Goal: Information Seeking & Learning: Check status

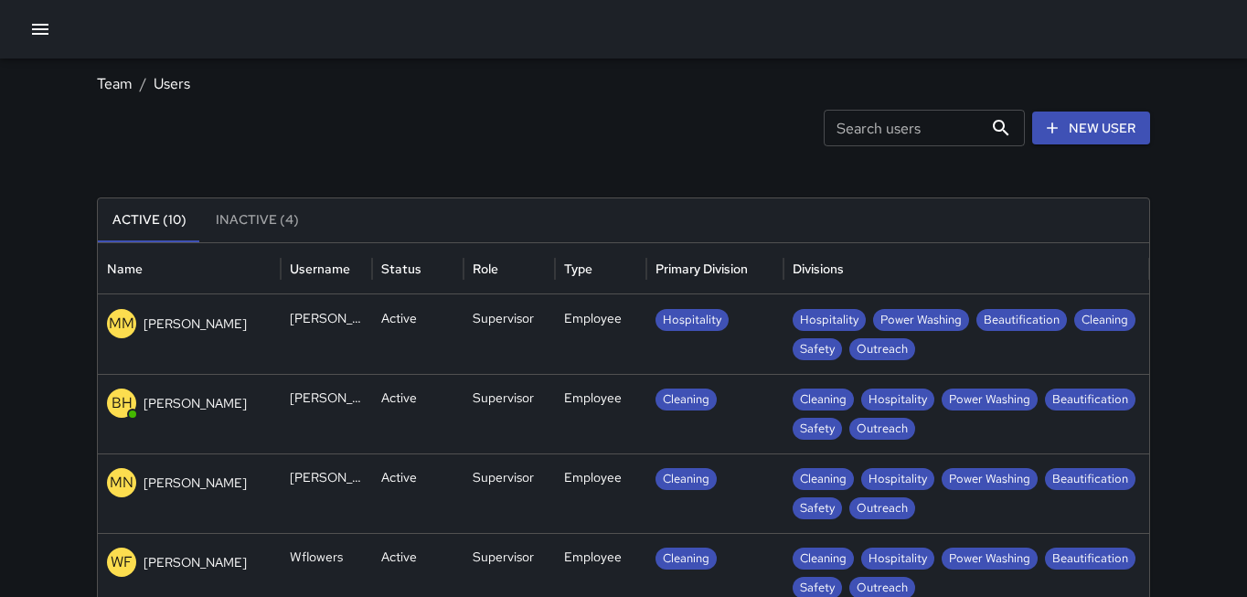
click at [32, 31] on icon "button" at bounding box center [40, 29] width 22 height 22
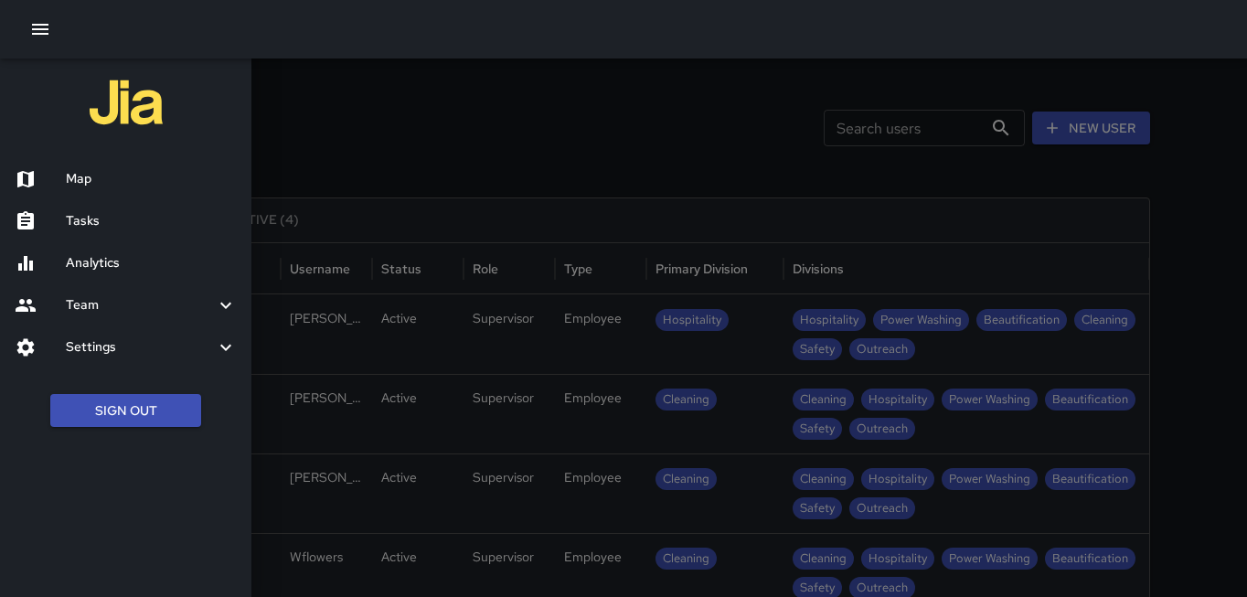
click at [90, 270] on h6 "Analytics" at bounding box center [151, 263] width 171 height 20
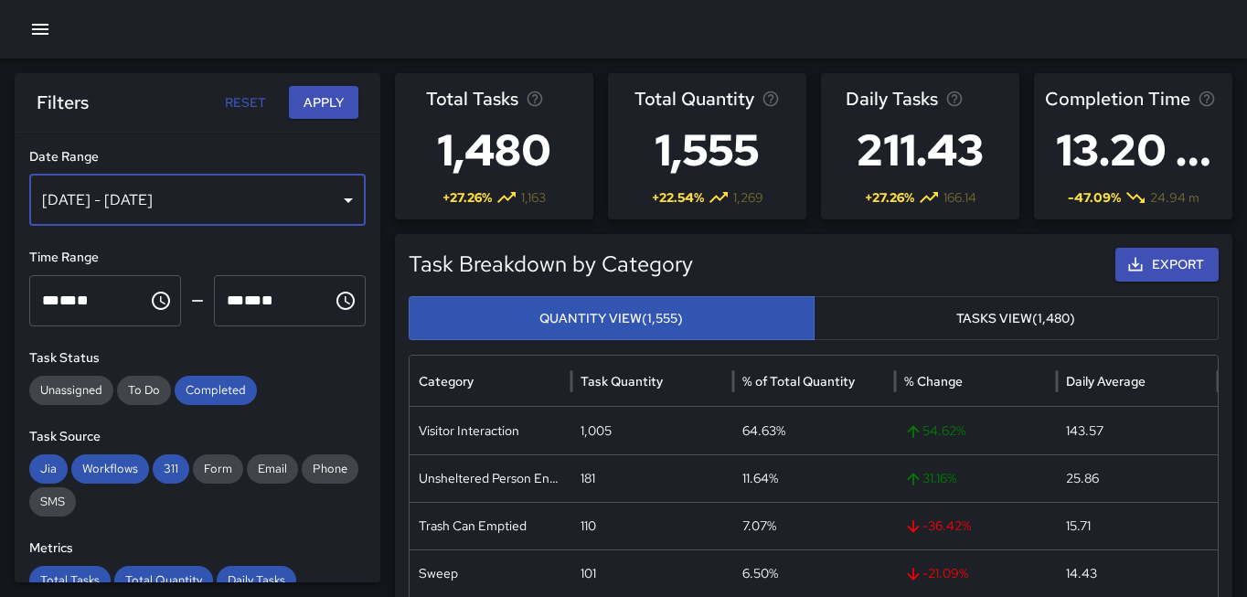
click at [341, 191] on div "[DATE] - [DATE]" at bounding box center [197, 200] width 336 height 51
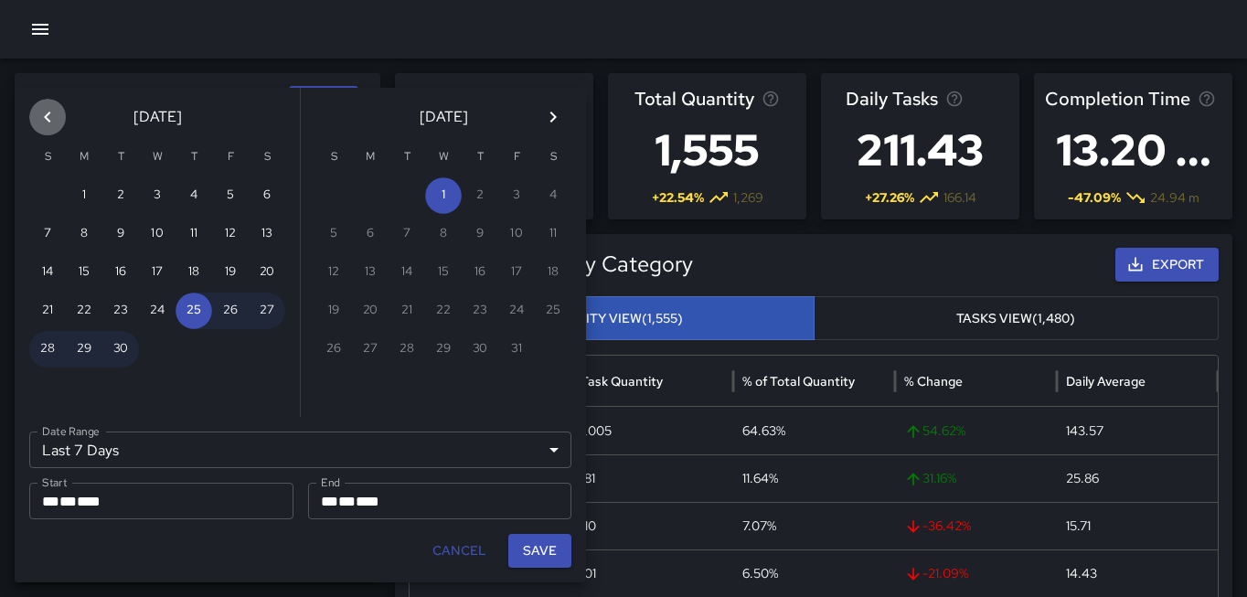
click at [41, 112] on icon "Previous month" at bounding box center [48, 117] width 22 height 22
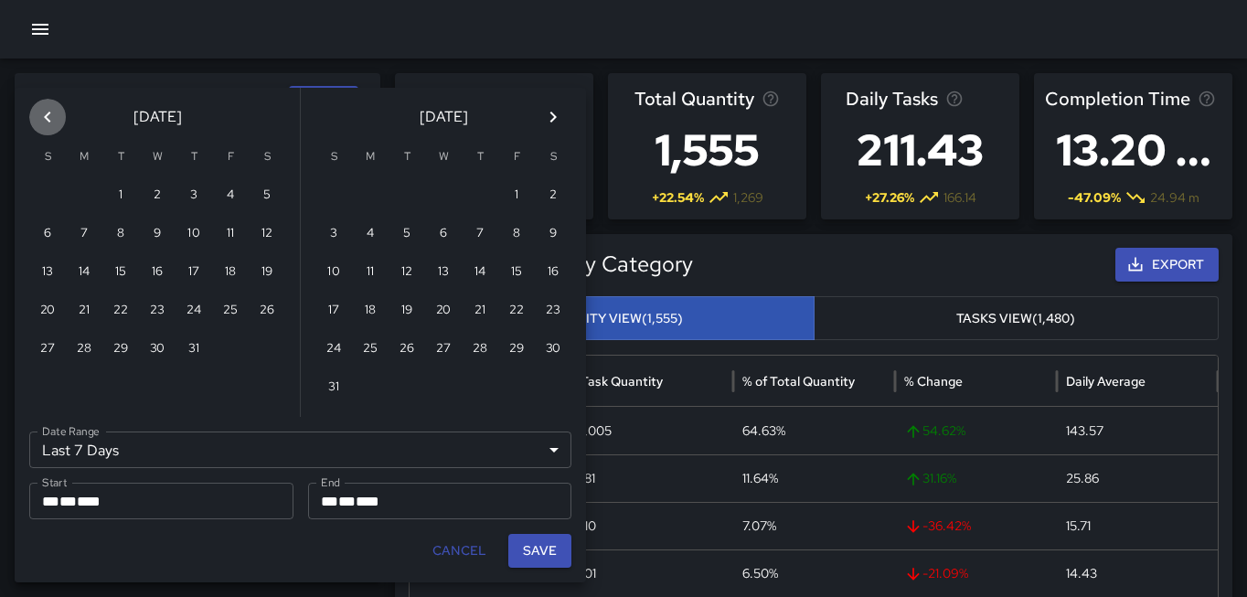
click at [42, 112] on icon "Previous month" at bounding box center [48, 117] width 22 height 22
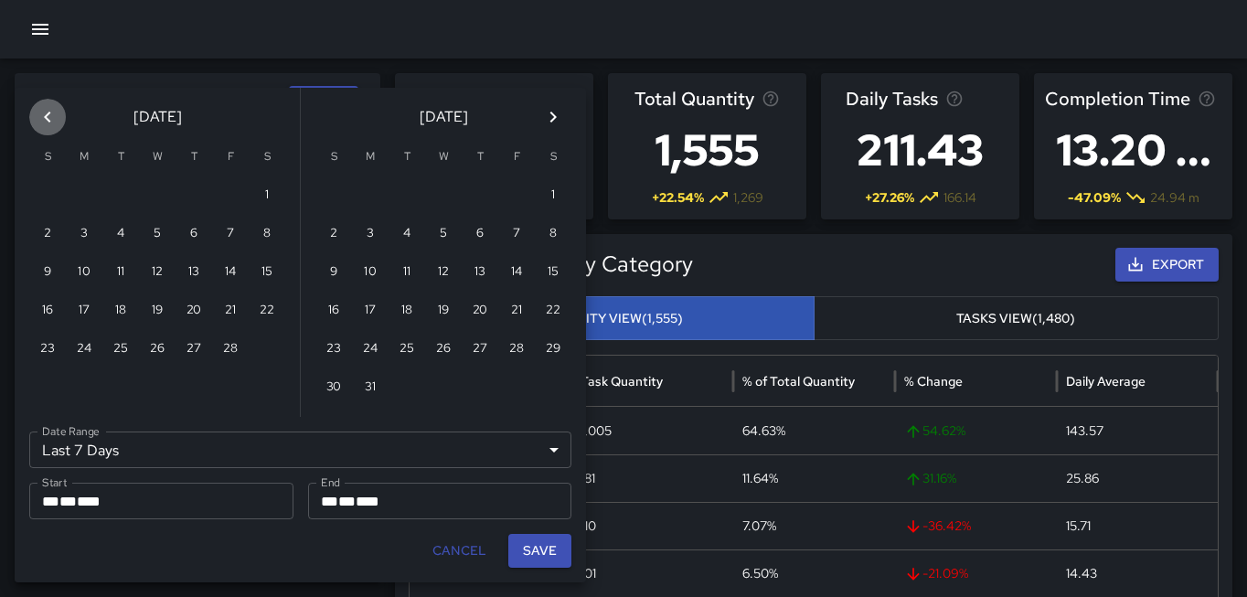
click at [42, 112] on icon "Previous month" at bounding box center [48, 117] width 22 height 22
click at [450, 187] on button "1" at bounding box center [443, 195] width 37 height 37
type input "******"
type input "**********"
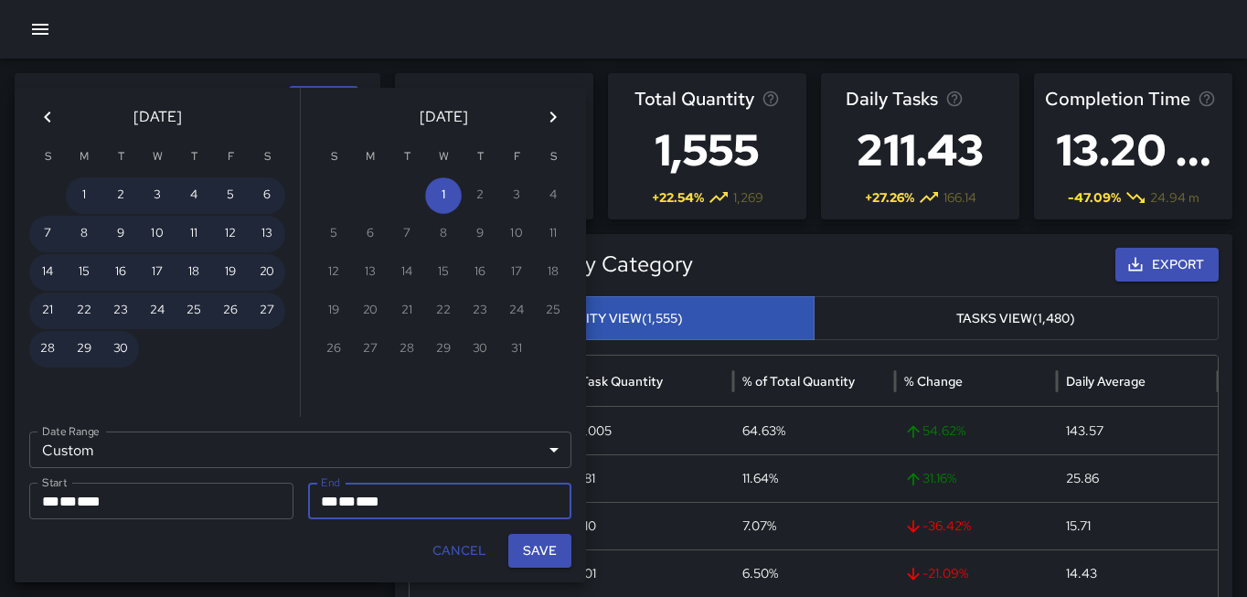
click at [558, 126] on icon "Next month" at bounding box center [553, 117] width 22 height 22
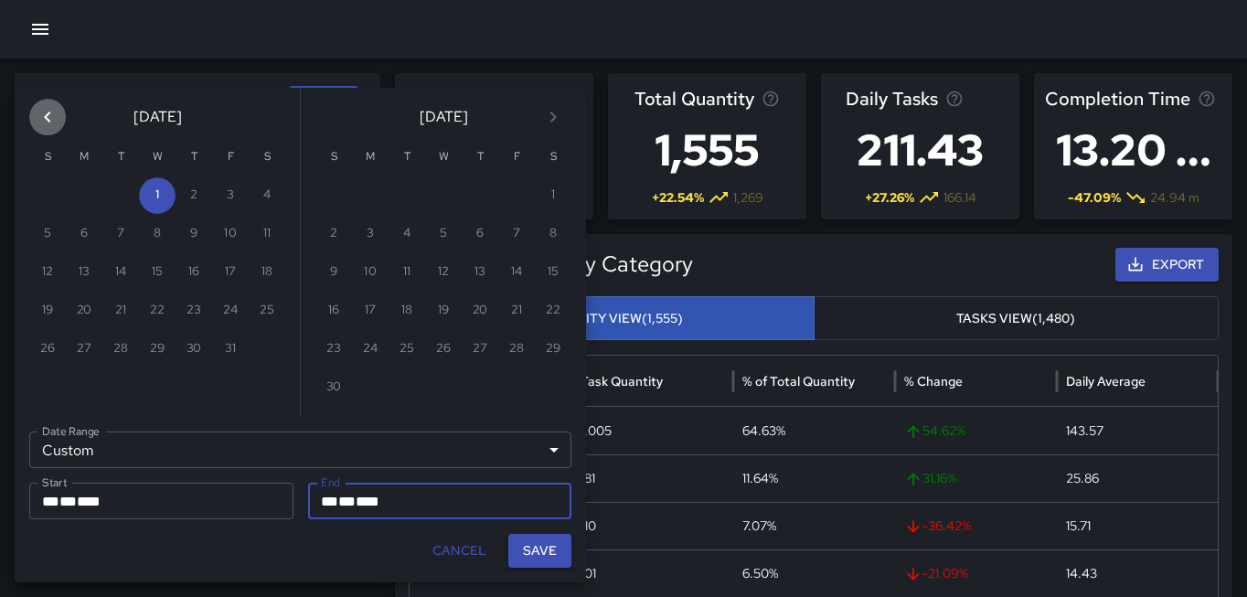
click at [53, 121] on icon "Previous month" at bounding box center [48, 117] width 22 height 22
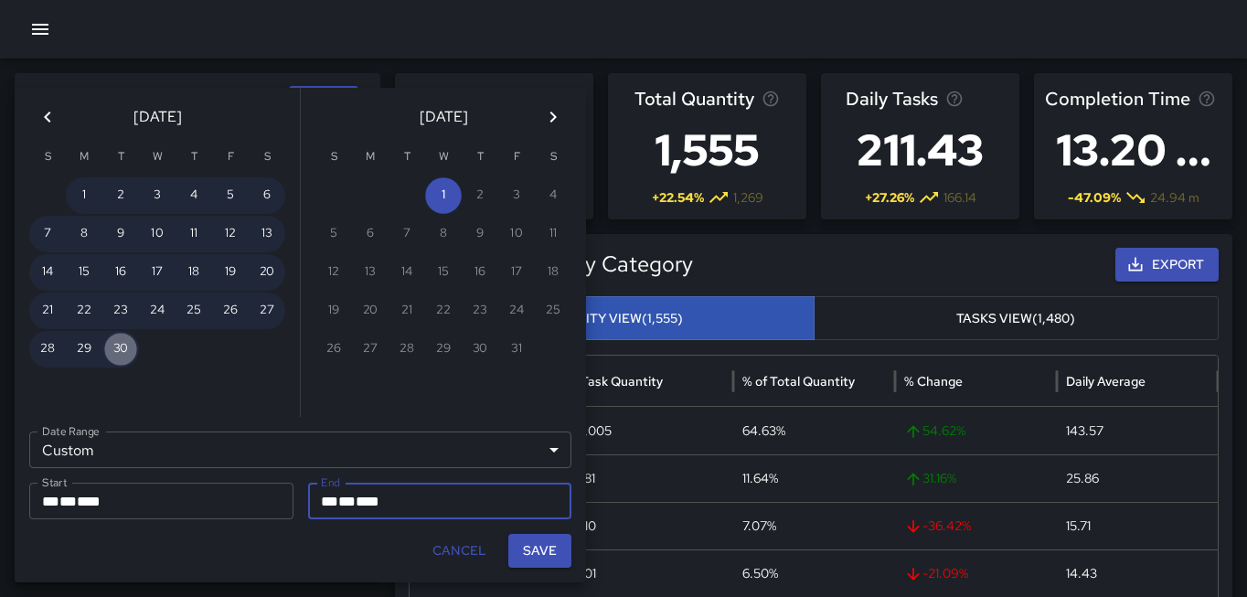
click at [127, 345] on button "30" at bounding box center [120, 349] width 37 height 37
type input "**********"
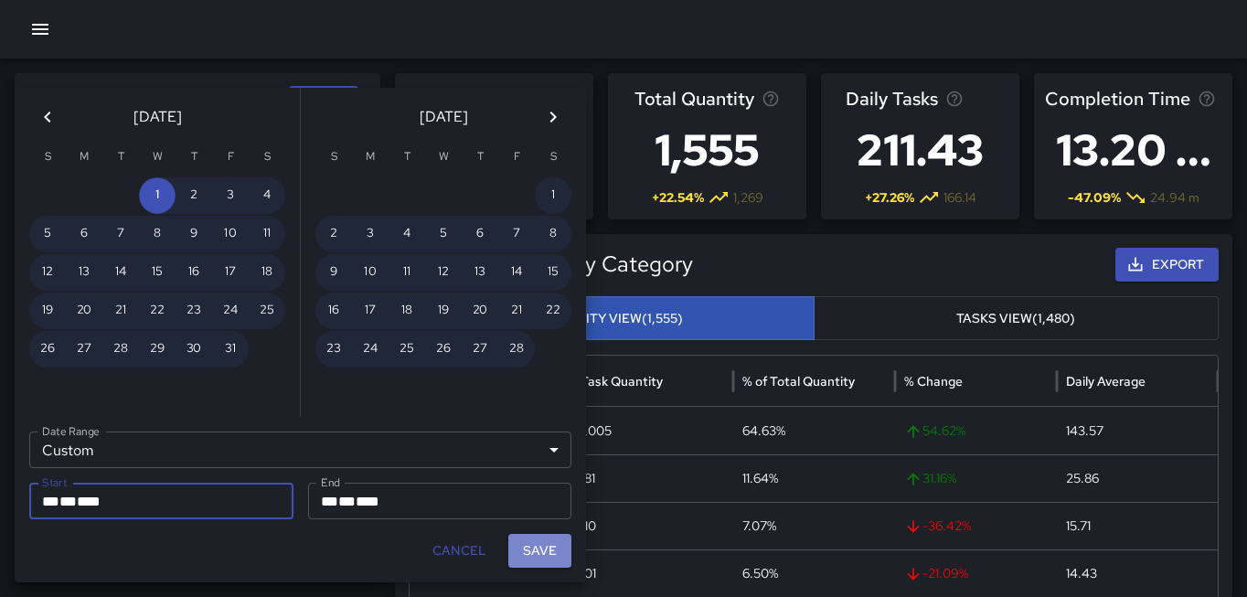
click at [545, 555] on button "Save" at bounding box center [539, 551] width 63 height 34
type input "**********"
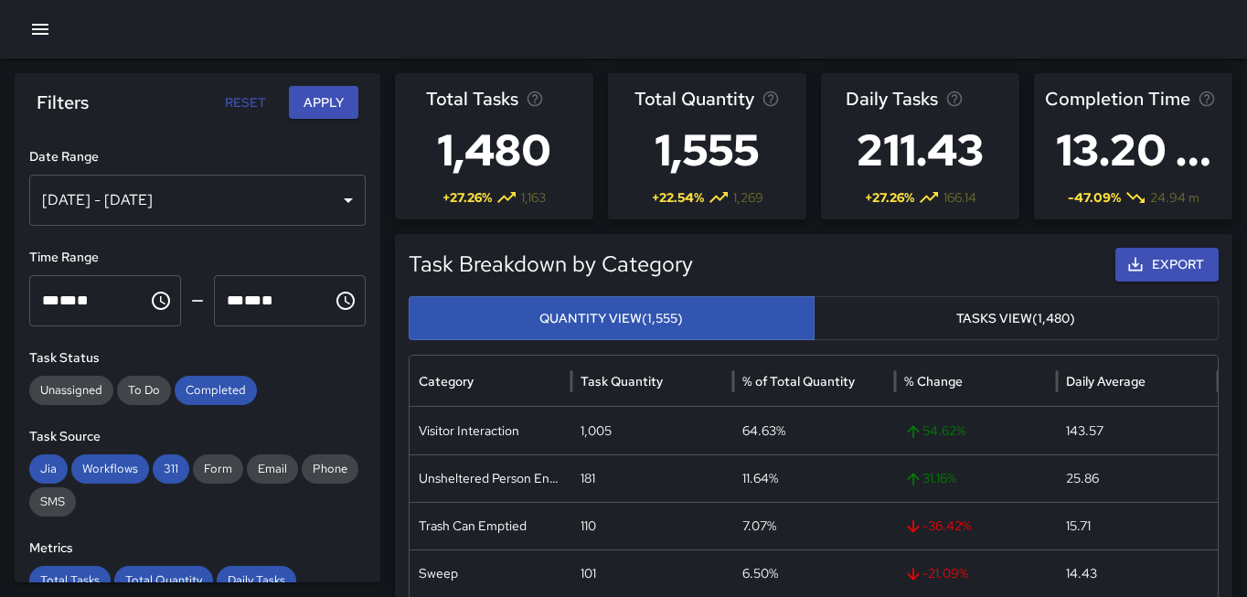
click at [341, 114] on button "Apply" at bounding box center [323, 103] width 69 height 34
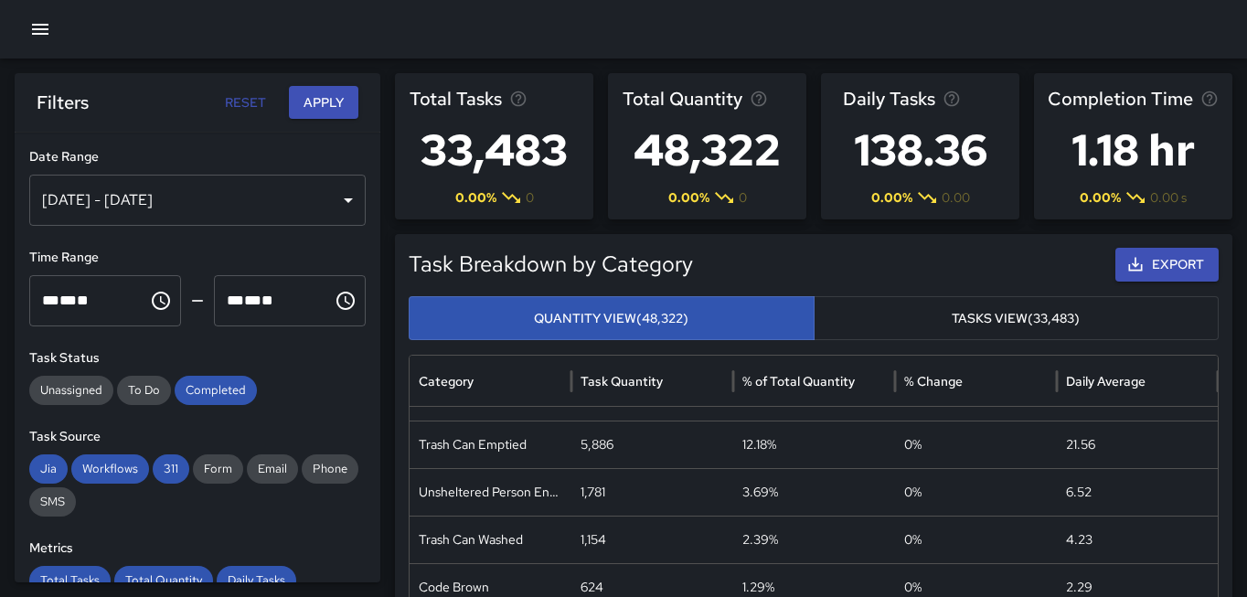
scroll to position [212, 0]
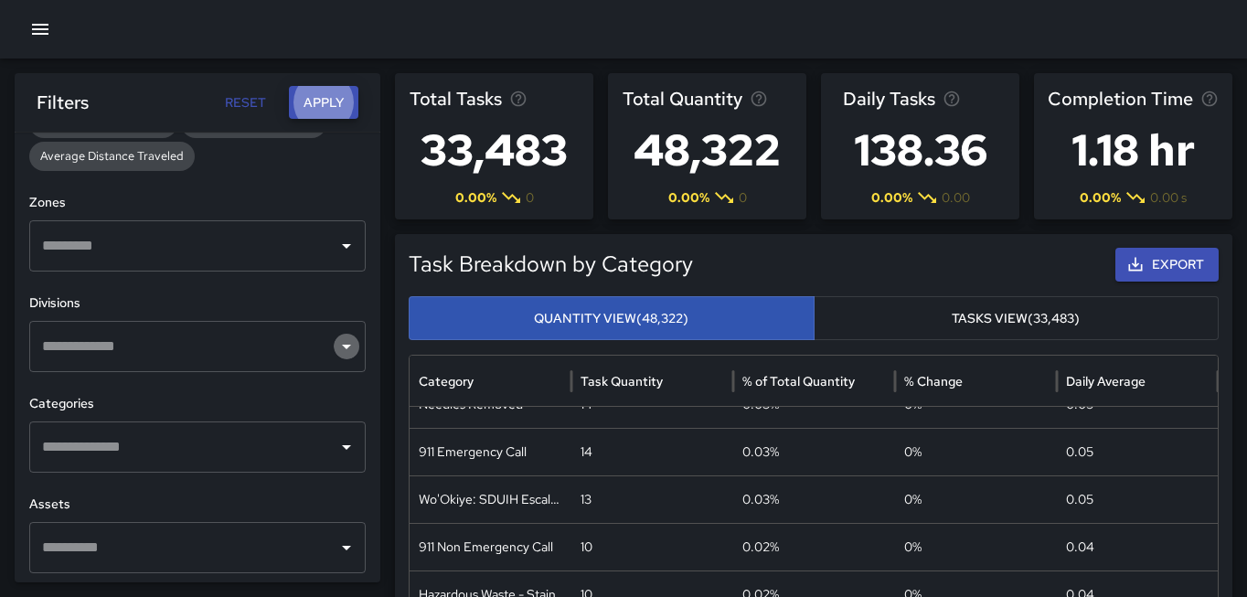
click at [354, 339] on icon "Open" at bounding box center [346, 346] width 22 height 22
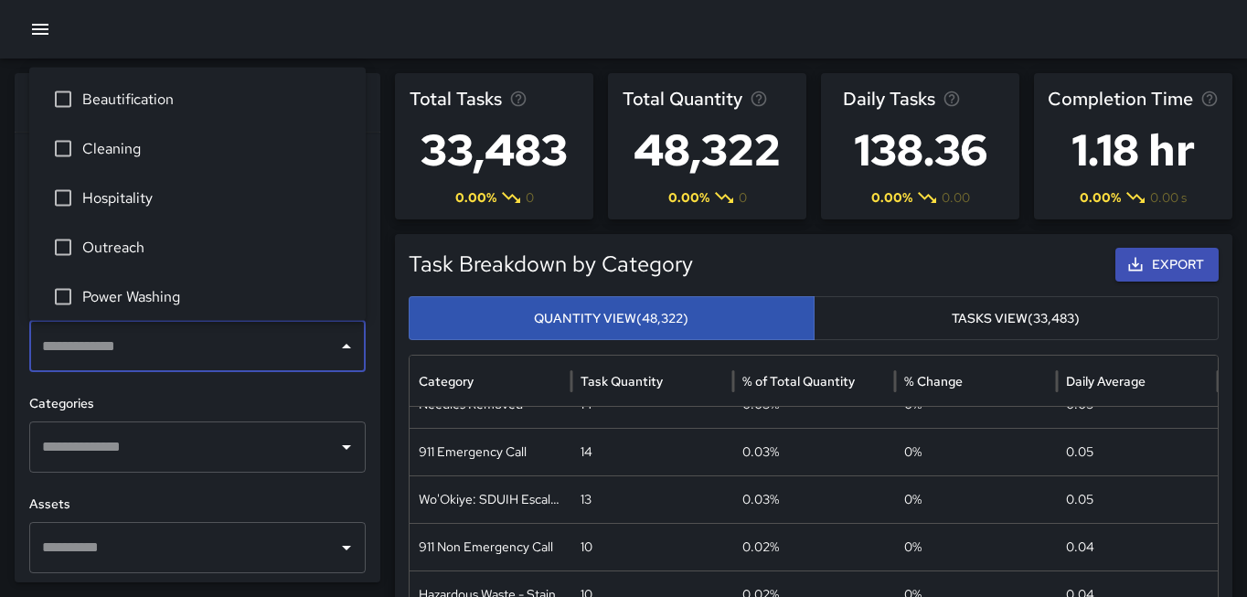
click at [339, 454] on icon "Open" at bounding box center [346, 447] width 22 height 22
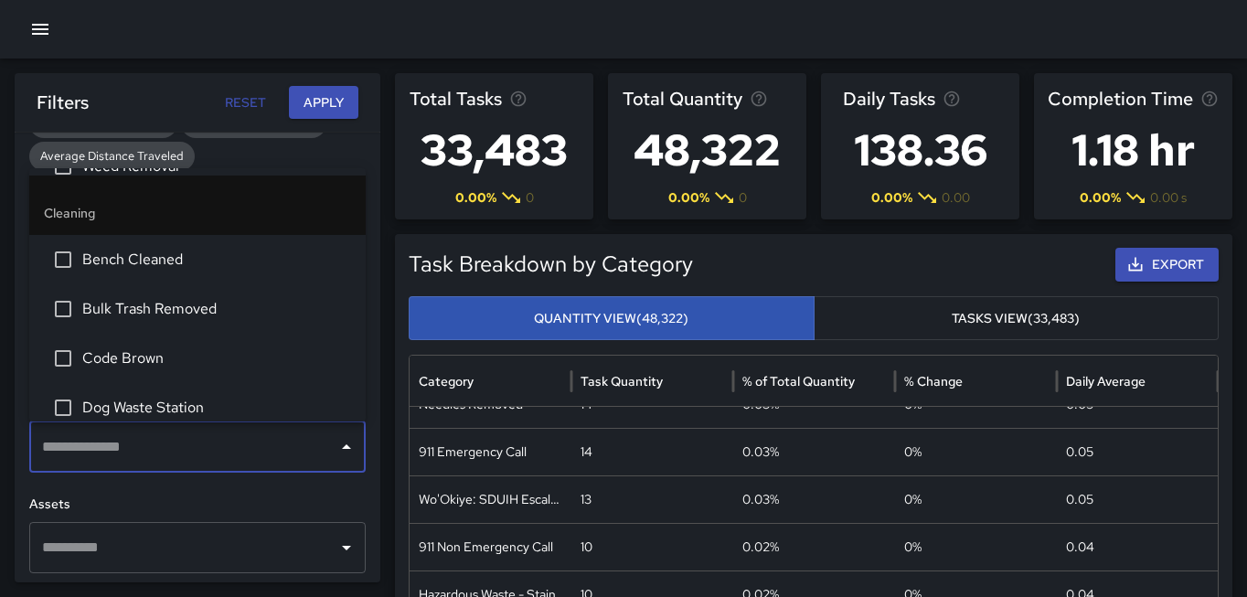
click at [244, 497] on h6 "Assets" at bounding box center [197, 504] width 336 height 20
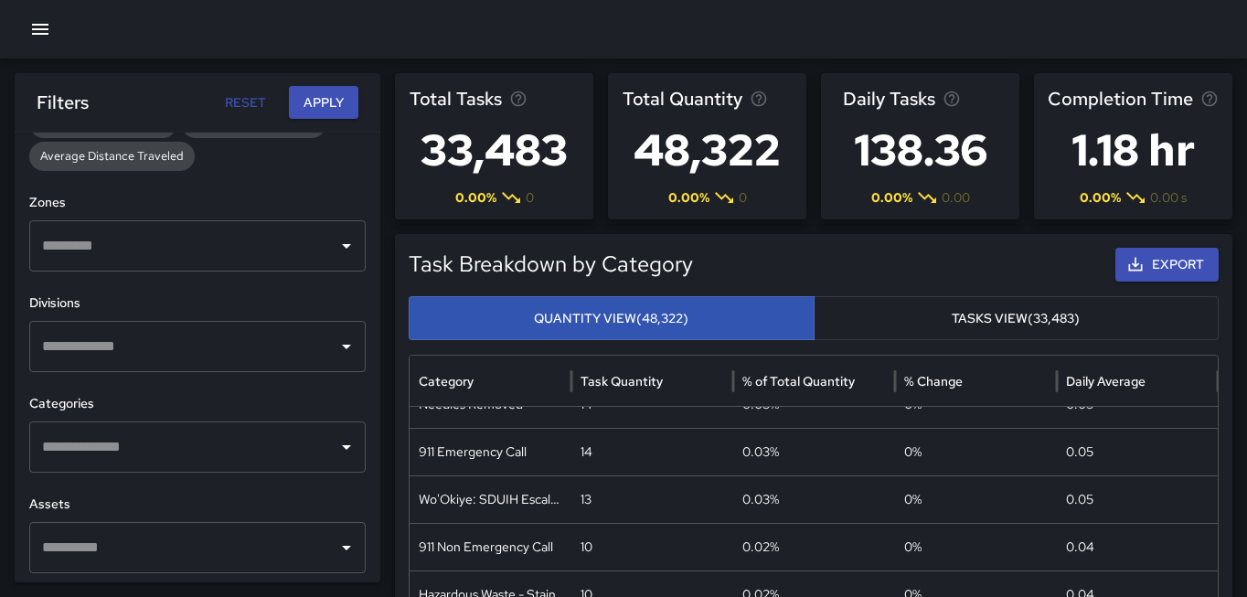
click at [316, 346] on input "text" at bounding box center [183, 346] width 292 height 35
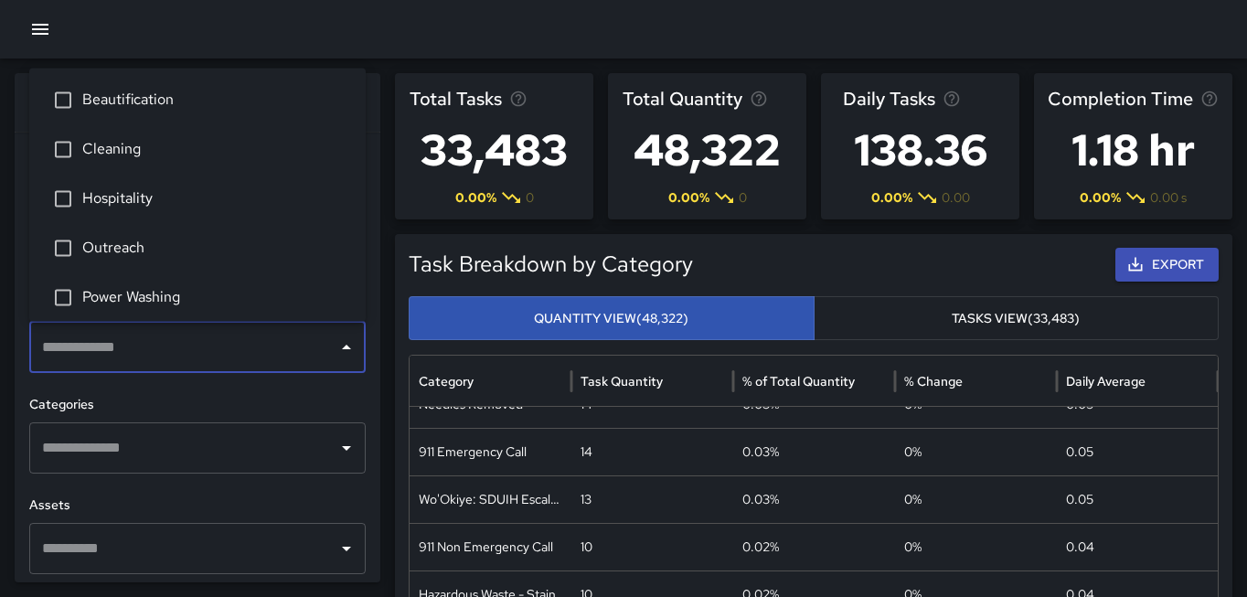
click at [106, 245] on span "Outreach" at bounding box center [216, 248] width 269 height 22
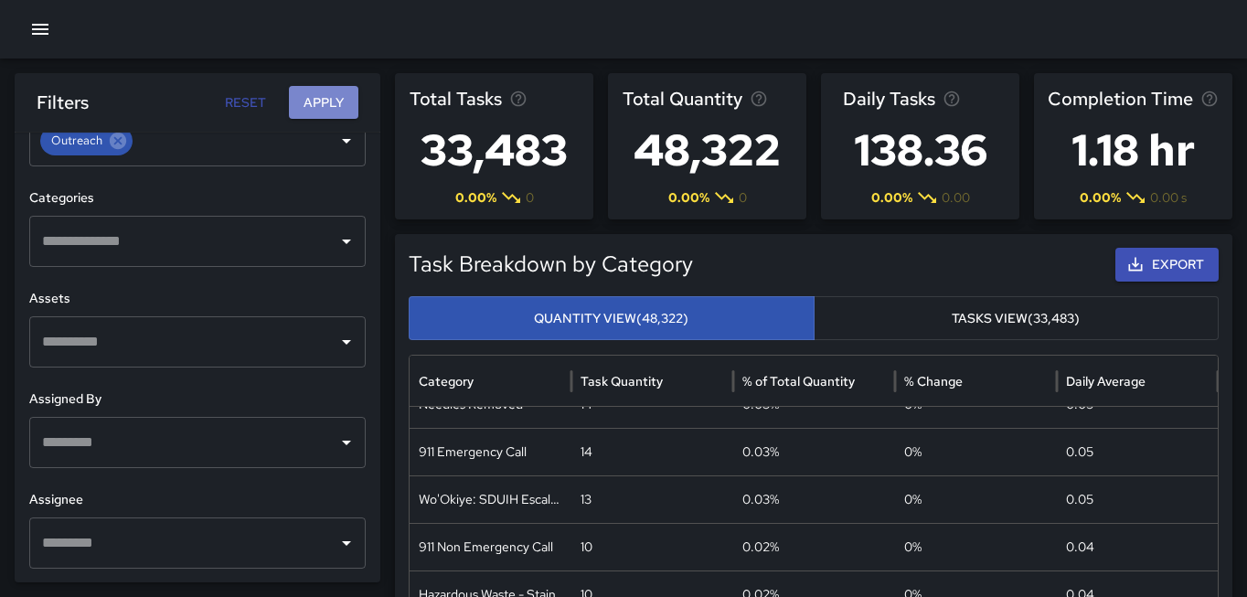
click at [303, 108] on button "Apply" at bounding box center [323, 103] width 69 height 34
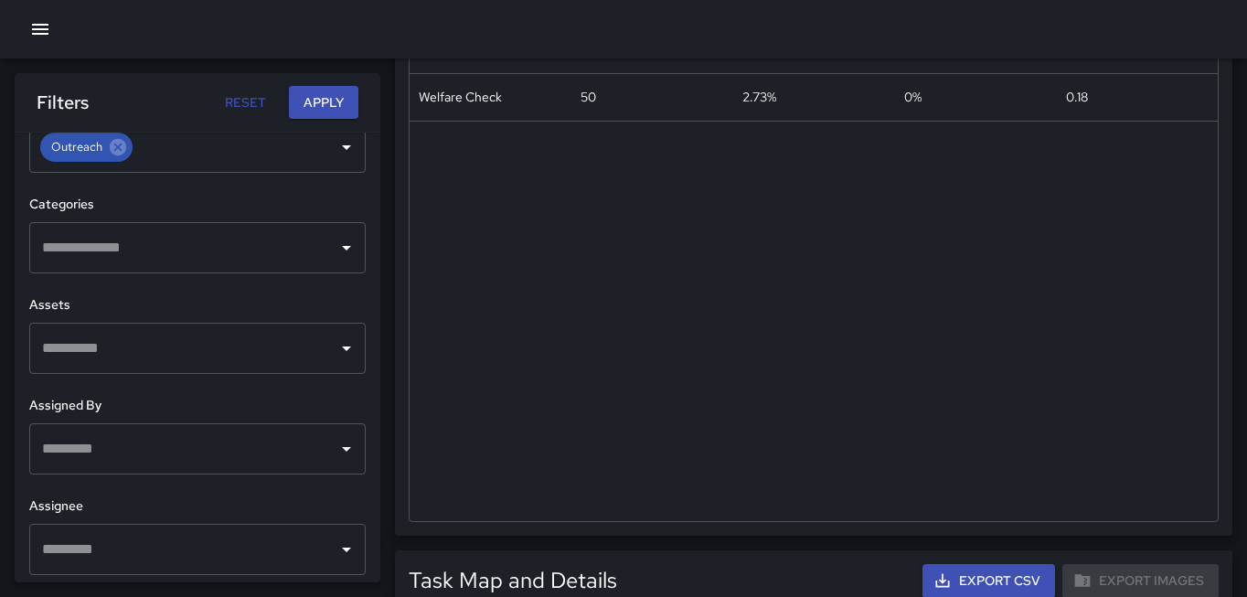
scroll to position [0, 0]
